Goal: Ask a question

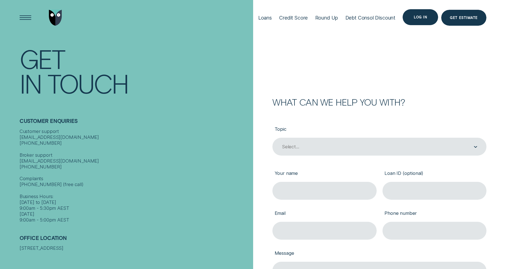
click at [417, 19] on div "Log in" at bounding box center [420, 17] width 13 height 3
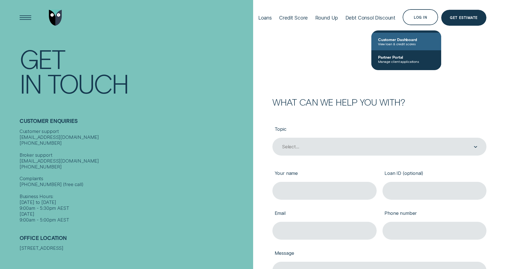
click at [405, 39] on span "Customer Dashboard" at bounding box center [406, 39] width 56 height 5
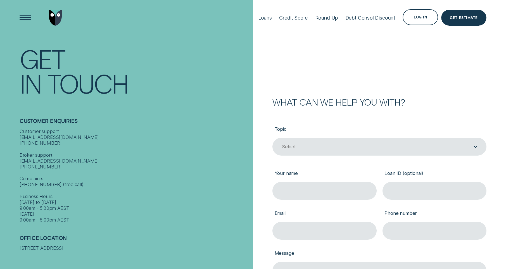
scroll to position [78, 0]
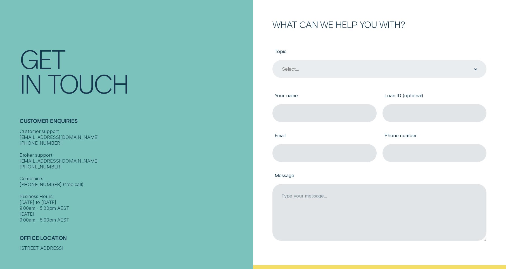
click at [321, 69] on div "Select..." at bounding box center [379, 69] width 196 height 7
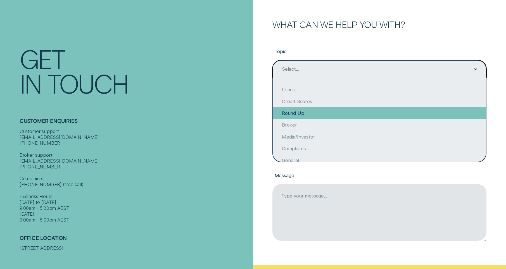
scroll to position [0, 0]
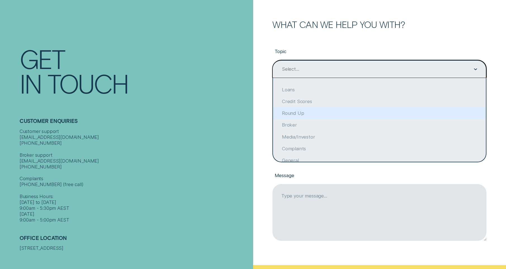
click at [218, 111] on div "Customer Enquiries Customer support [EMAIL_ADDRESS][DOMAIN_NAME] [PHONE_NUMBER]…" at bounding box center [135, 164] width 230 height 117
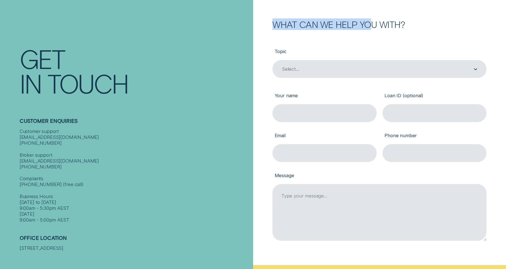
drag, startPoint x: 370, startPoint y: 18, endPoint x: 370, endPoint y: 21, distance: 3.1
click at [370, 21] on form "What can we help you with? Topic Select... Your name Loan ID (optional) Email P…" at bounding box center [379, 115] width 253 height 387
